Goal: Task Accomplishment & Management: Manage account settings

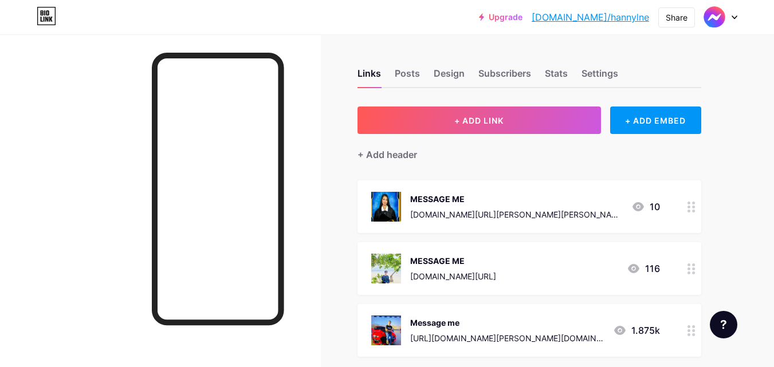
click at [690, 272] on circle at bounding box center [688, 273] width 3 height 3
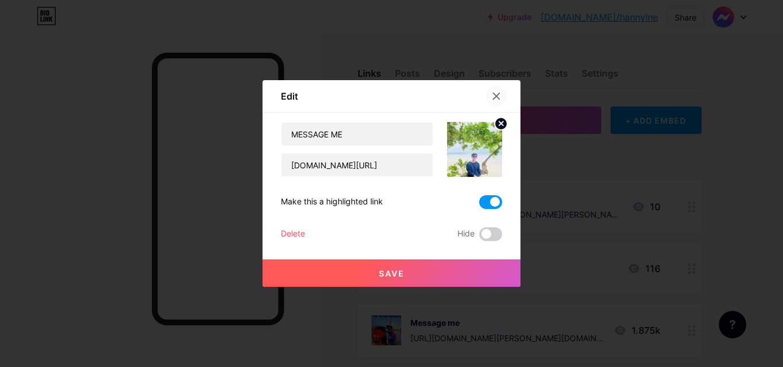
click at [494, 91] on div at bounding box center [496, 96] width 21 height 21
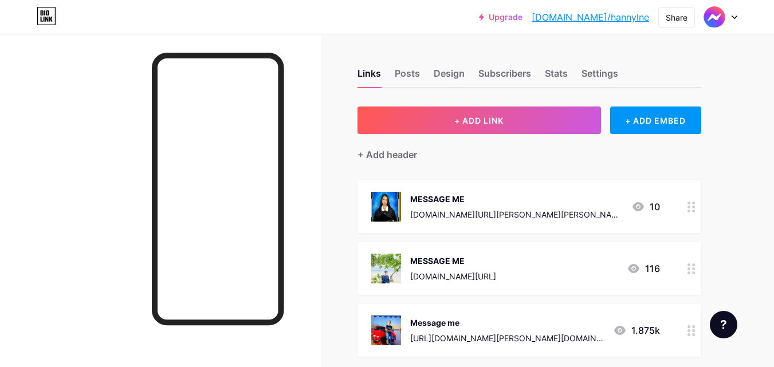
click at [695, 275] on div at bounding box center [691, 268] width 19 height 53
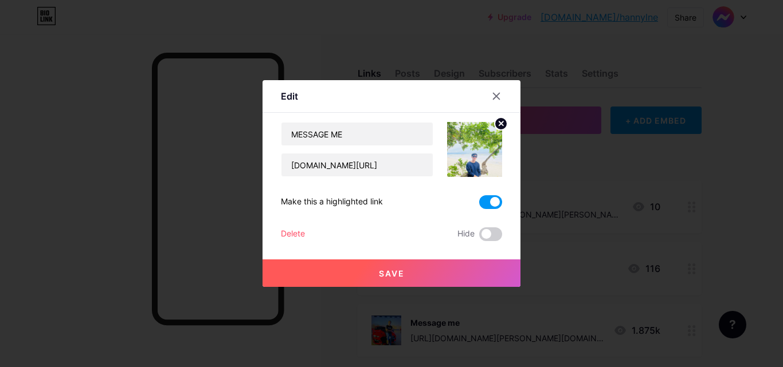
click at [490, 202] on span at bounding box center [490, 202] width 23 height 14
click at [479, 205] on input "checkbox" at bounding box center [479, 205] width 0 height 0
click at [490, 231] on span at bounding box center [490, 234] width 23 height 14
click at [479, 237] on input "checkbox" at bounding box center [479, 237] width 0 height 0
click at [431, 266] on button "Save" at bounding box center [391, 273] width 258 height 27
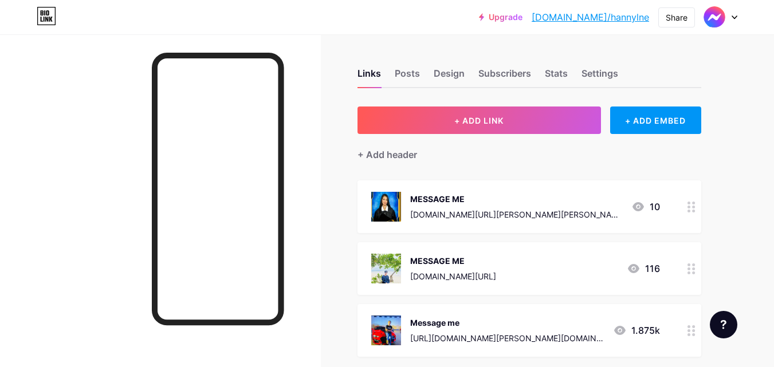
click at [686, 329] on div at bounding box center [691, 330] width 19 height 53
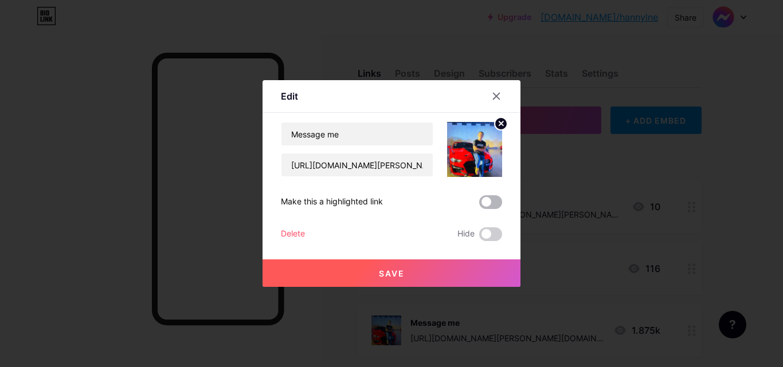
click at [497, 203] on span at bounding box center [490, 202] width 23 height 14
click at [479, 205] on input "checkbox" at bounding box center [479, 205] width 0 height 0
click at [422, 272] on button "Save" at bounding box center [391, 273] width 258 height 27
